Goal: Information Seeking & Learning: Learn about a topic

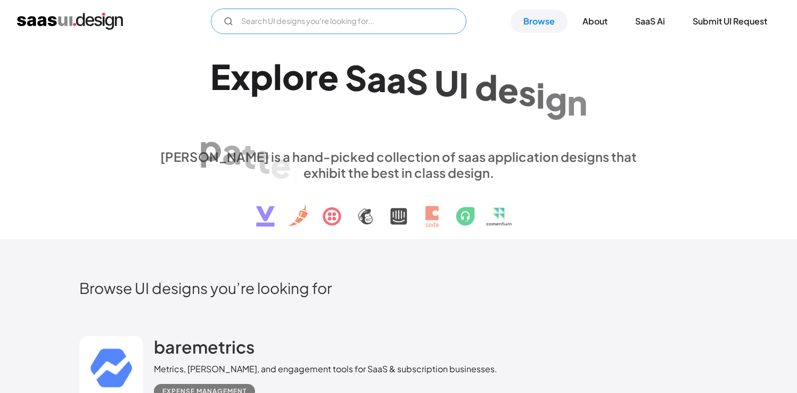
click at [309, 17] on input "Email Form" at bounding box center [339, 22] width 256 height 26
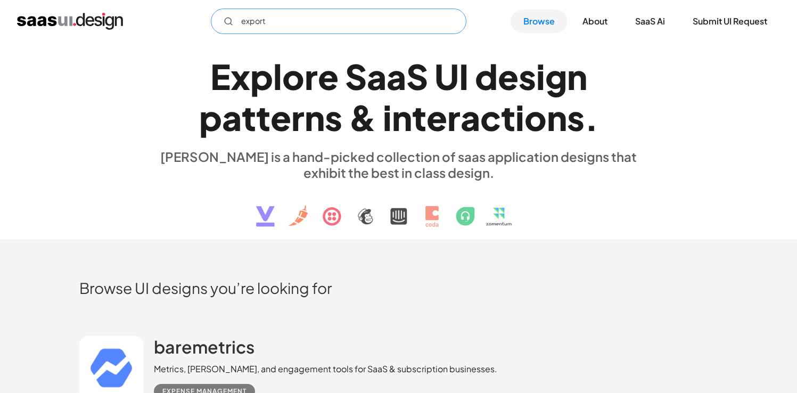
click at [341, 23] on input "export" at bounding box center [339, 22] width 256 height 26
click at [229, 24] on icon "Email Form" at bounding box center [229, 22] width 10 height 10
click at [291, 22] on input "export" at bounding box center [339, 22] width 256 height 26
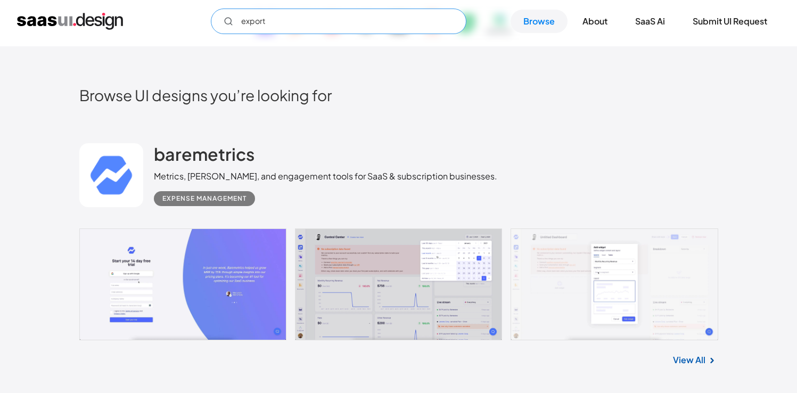
scroll to position [310, 0]
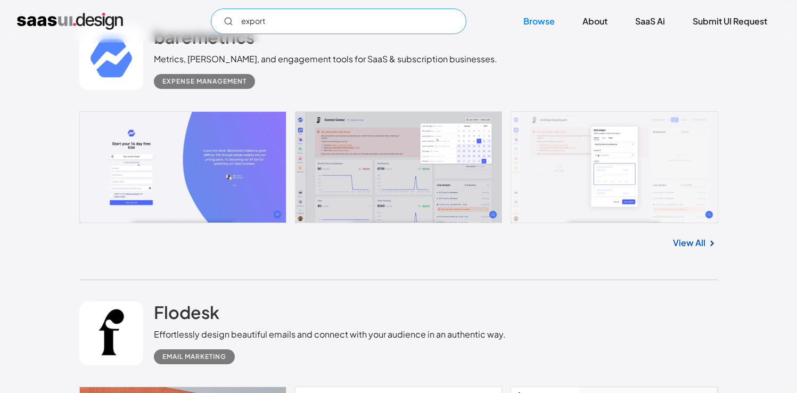
type input "export"
click at [561, 159] on link at bounding box center [398, 167] width 639 height 112
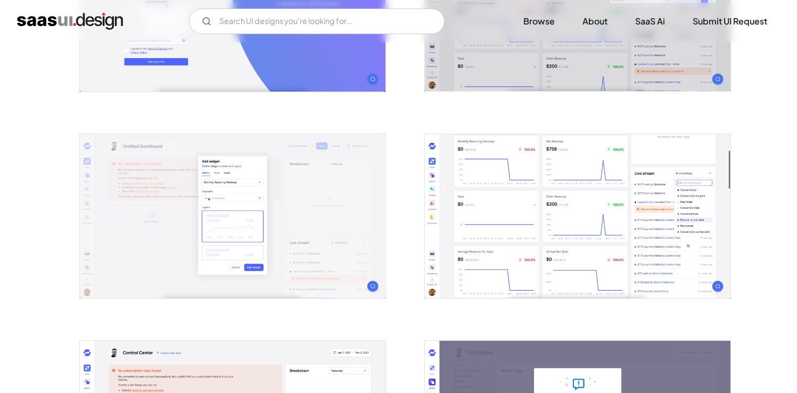
scroll to position [340, 0]
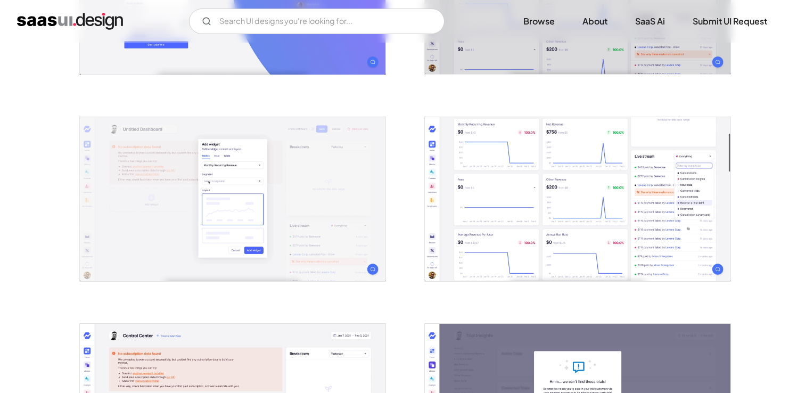
click at [340, 169] on img "open lightbox" at bounding box center [233, 199] width 306 height 165
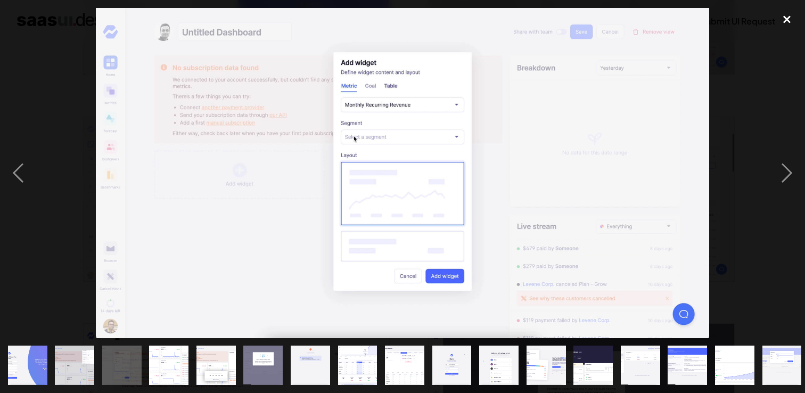
click at [788, 23] on div "close lightbox" at bounding box center [787, 19] width 36 height 23
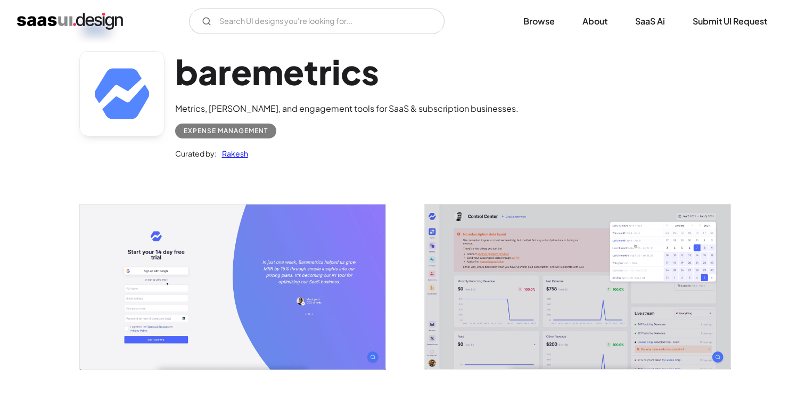
scroll to position [0, 0]
